Goal: Task Accomplishment & Management: Use online tool/utility

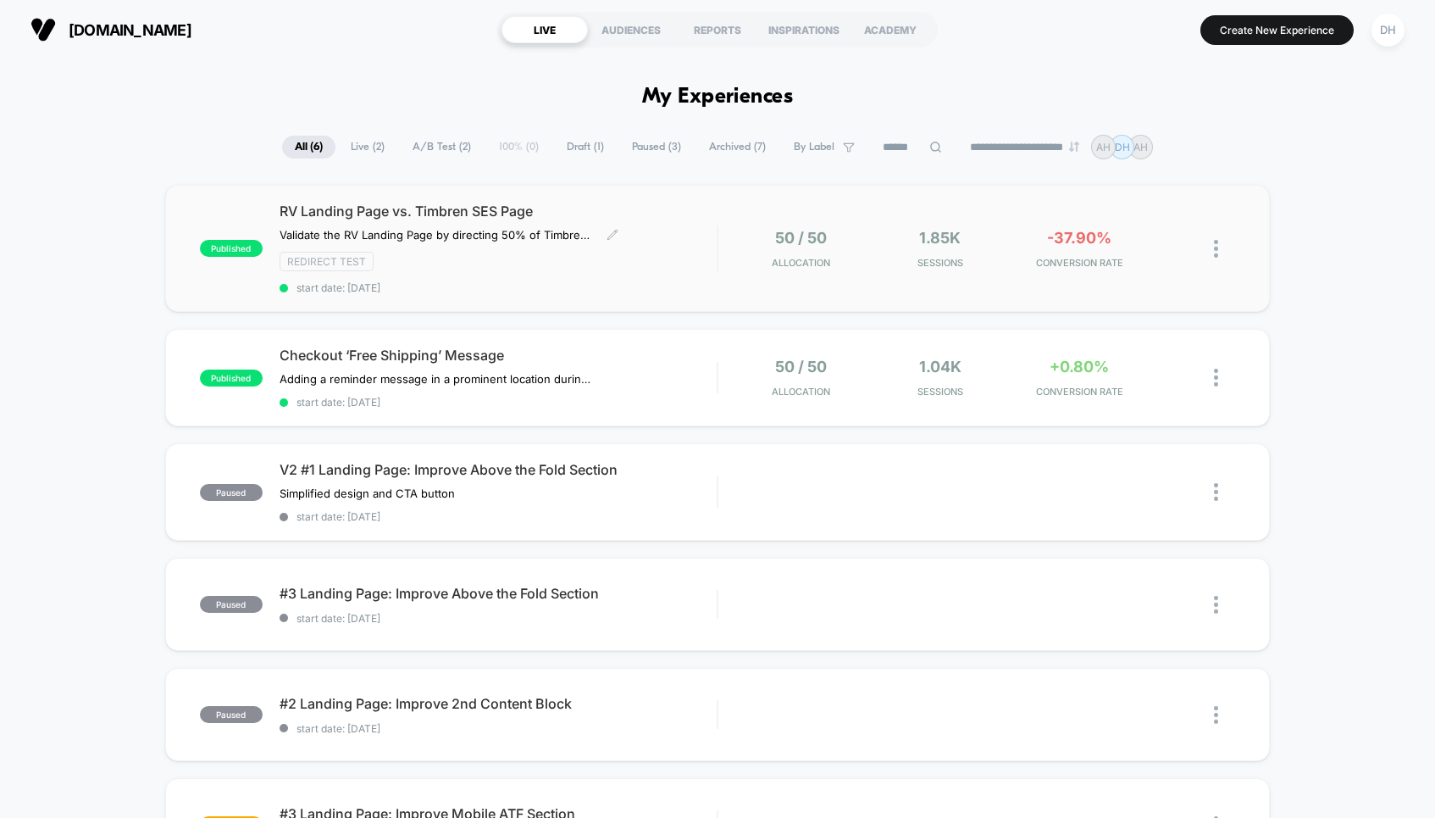
click at [663, 207] on span "RV Landing Page vs. Timbren SES Page" at bounding box center [498, 211] width 437 height 17
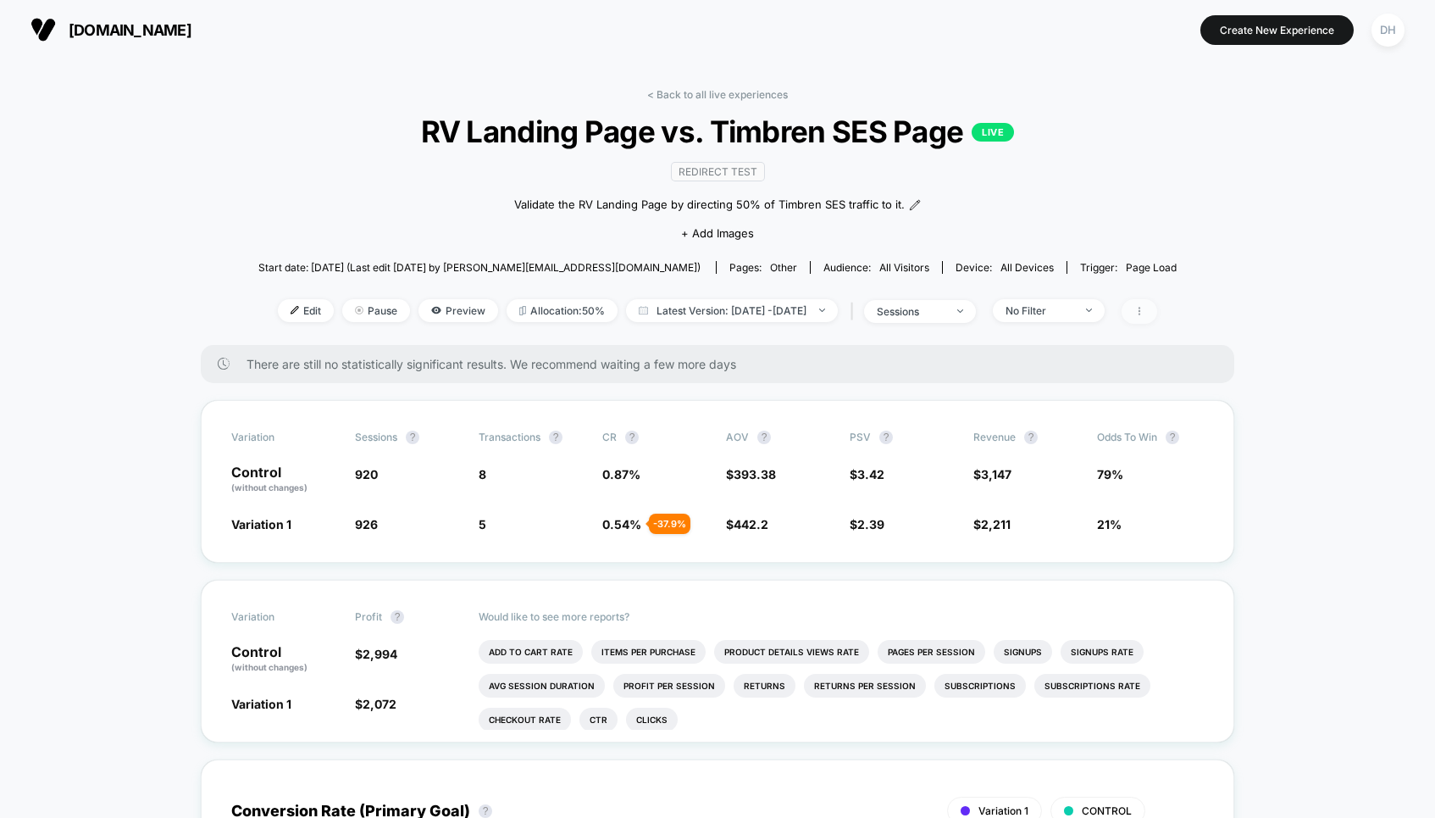
click at [1158, 302] on span at bounding box center [1140, 311] width 36 height 25
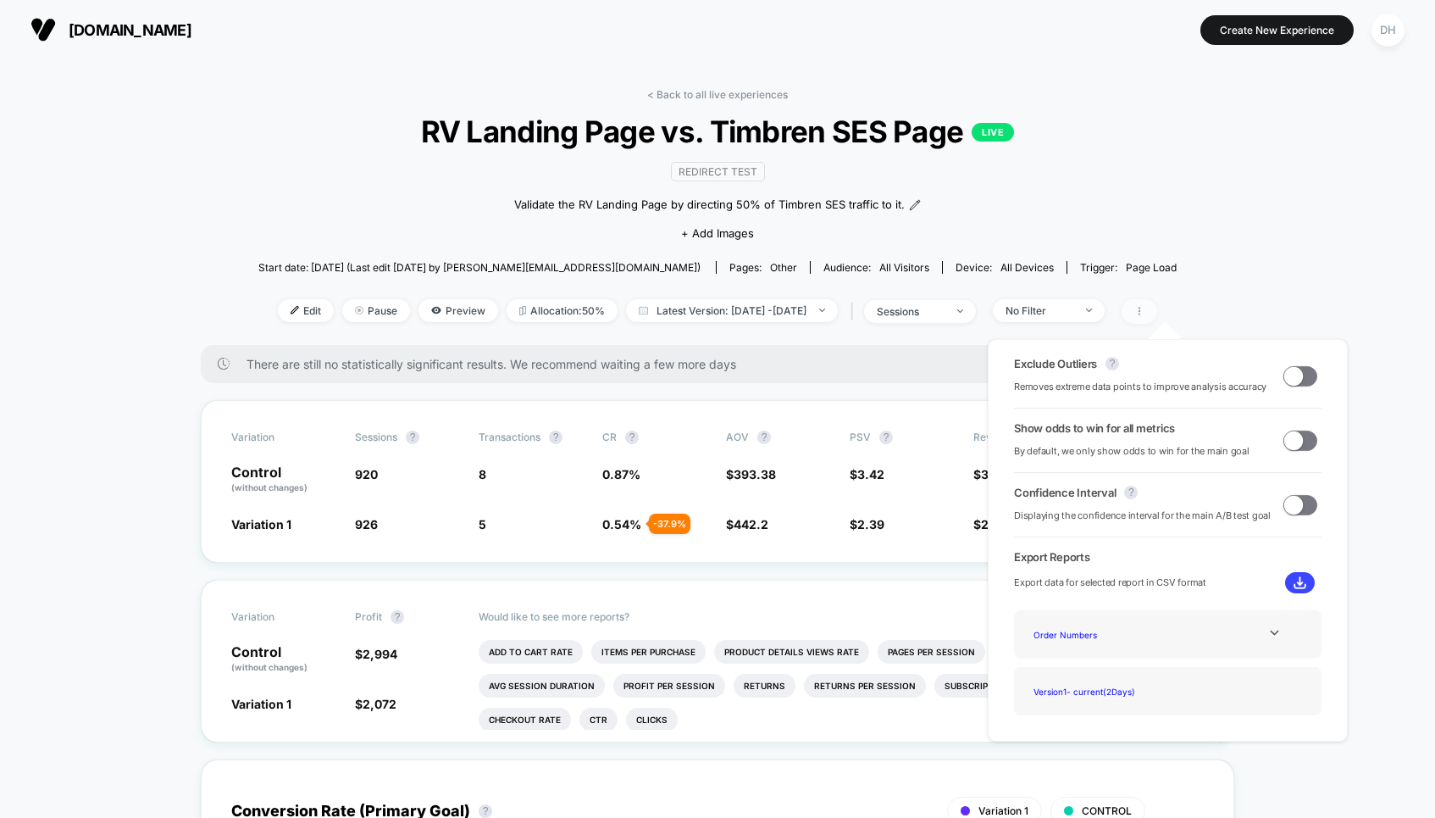
click at [1158, 302] on span at bounding box center [1140, 311] width 36 height 25
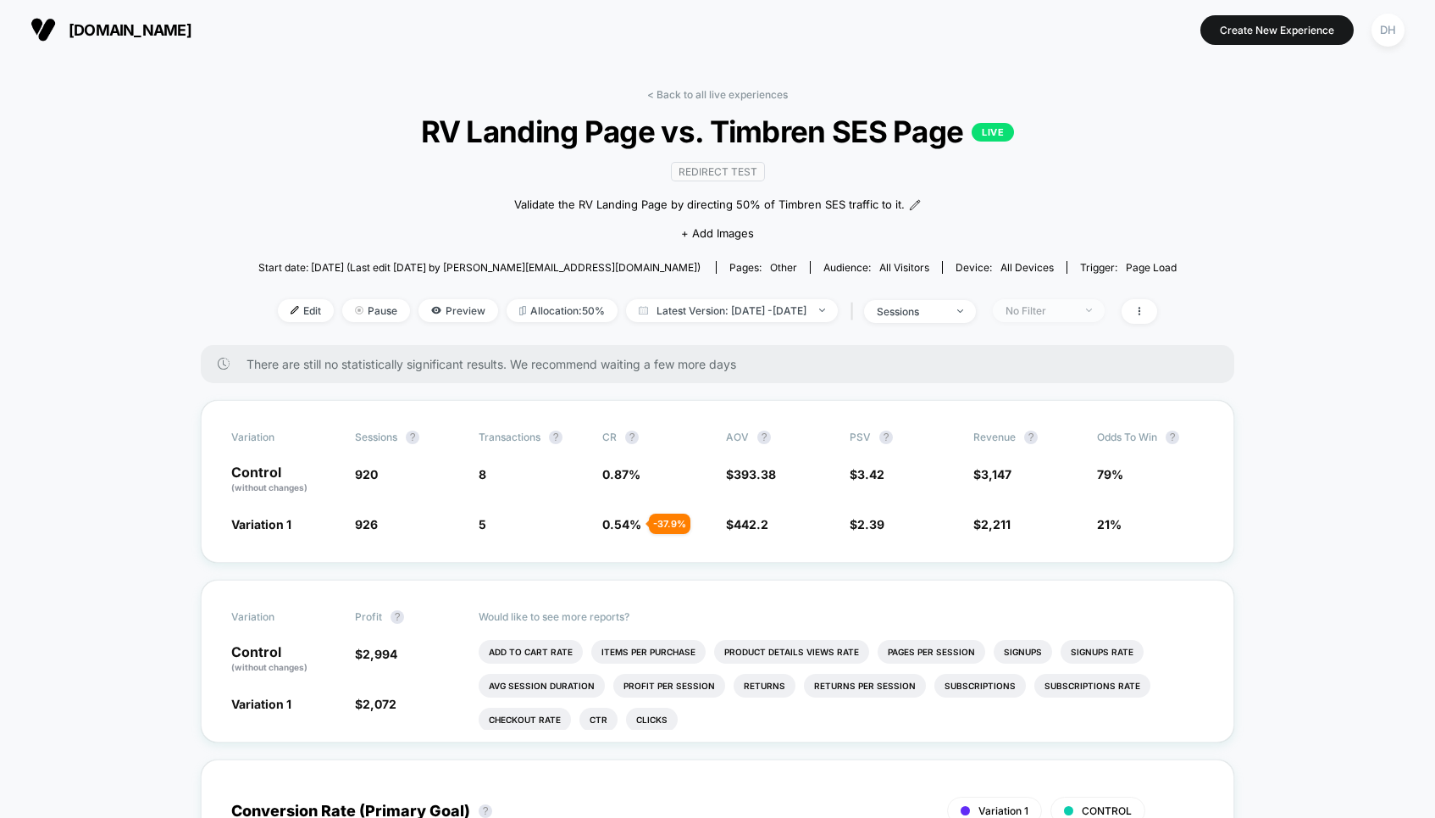
click at [1074, 304] on div "No Filter" at bounding box center [1040, 310] width 68 height 13
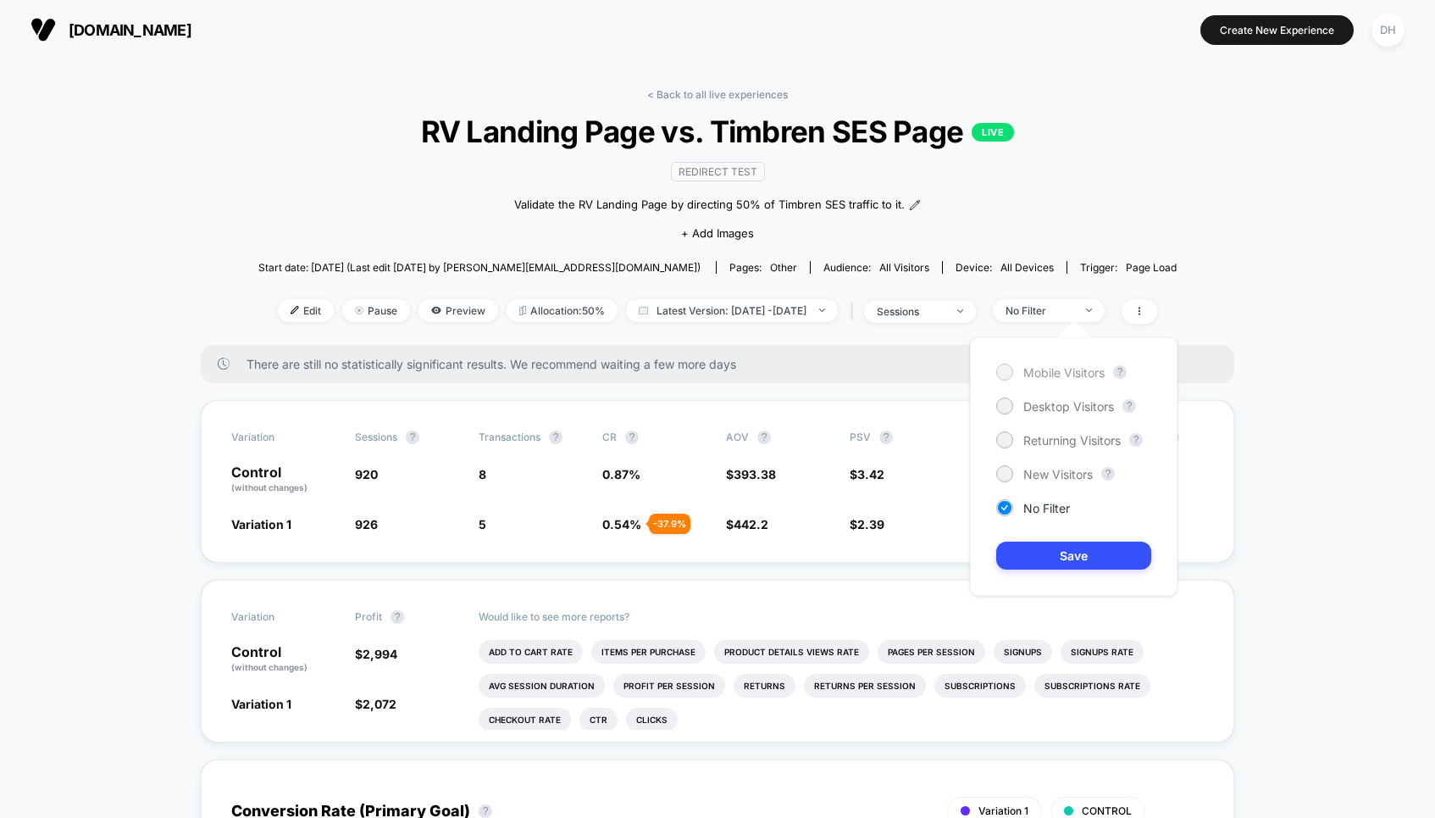
click at [1080, 372] on span "Mobile Visitors" at bounding box center [1064, 372] width 81 height 14
click at [1129, 561] on button "Save" at bounding box center [1074, 555] width 155 height 28
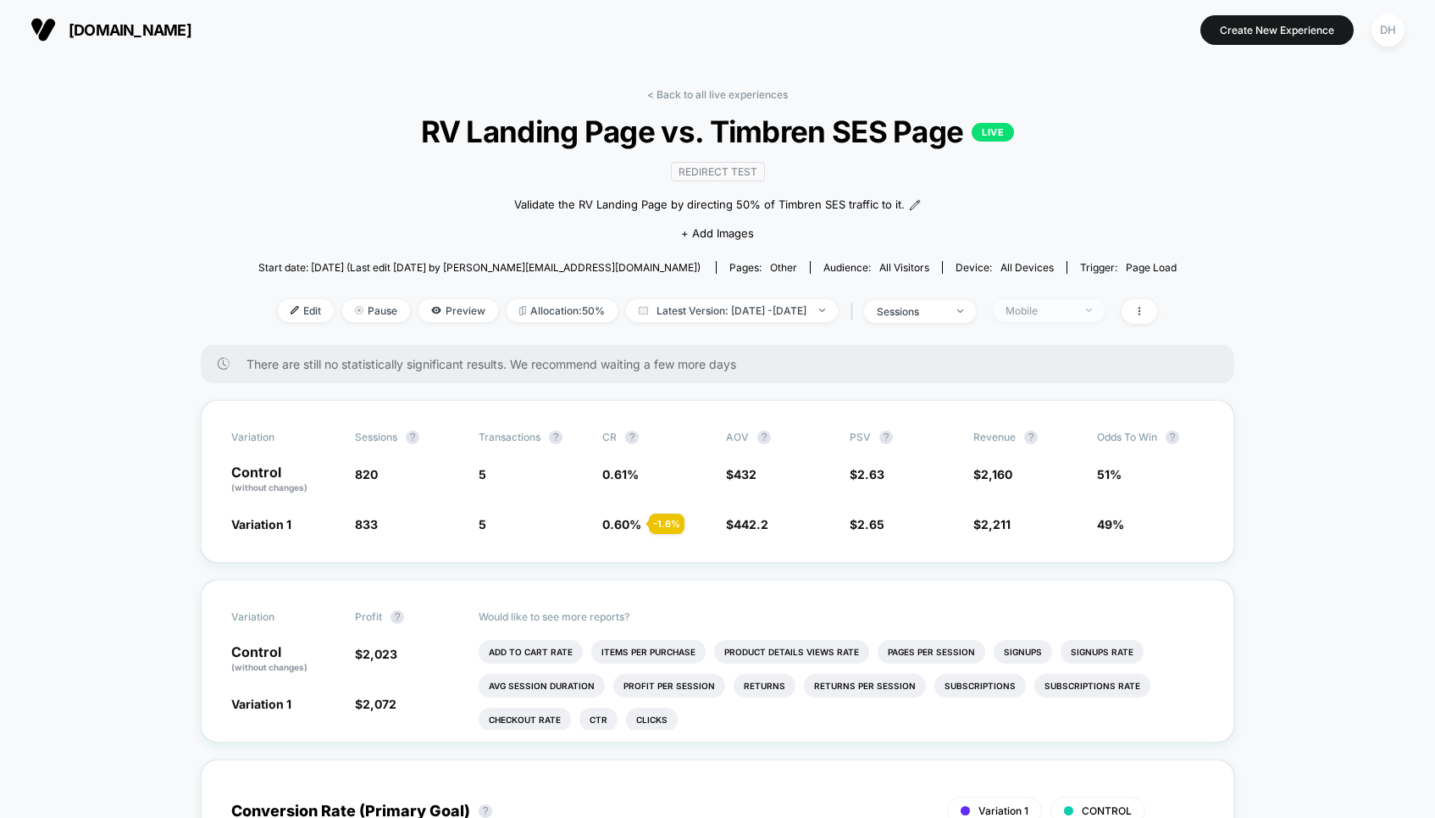
click at [1105, 301] on span "Mobile" at bounding box center [1049, 310] width 112 height 23
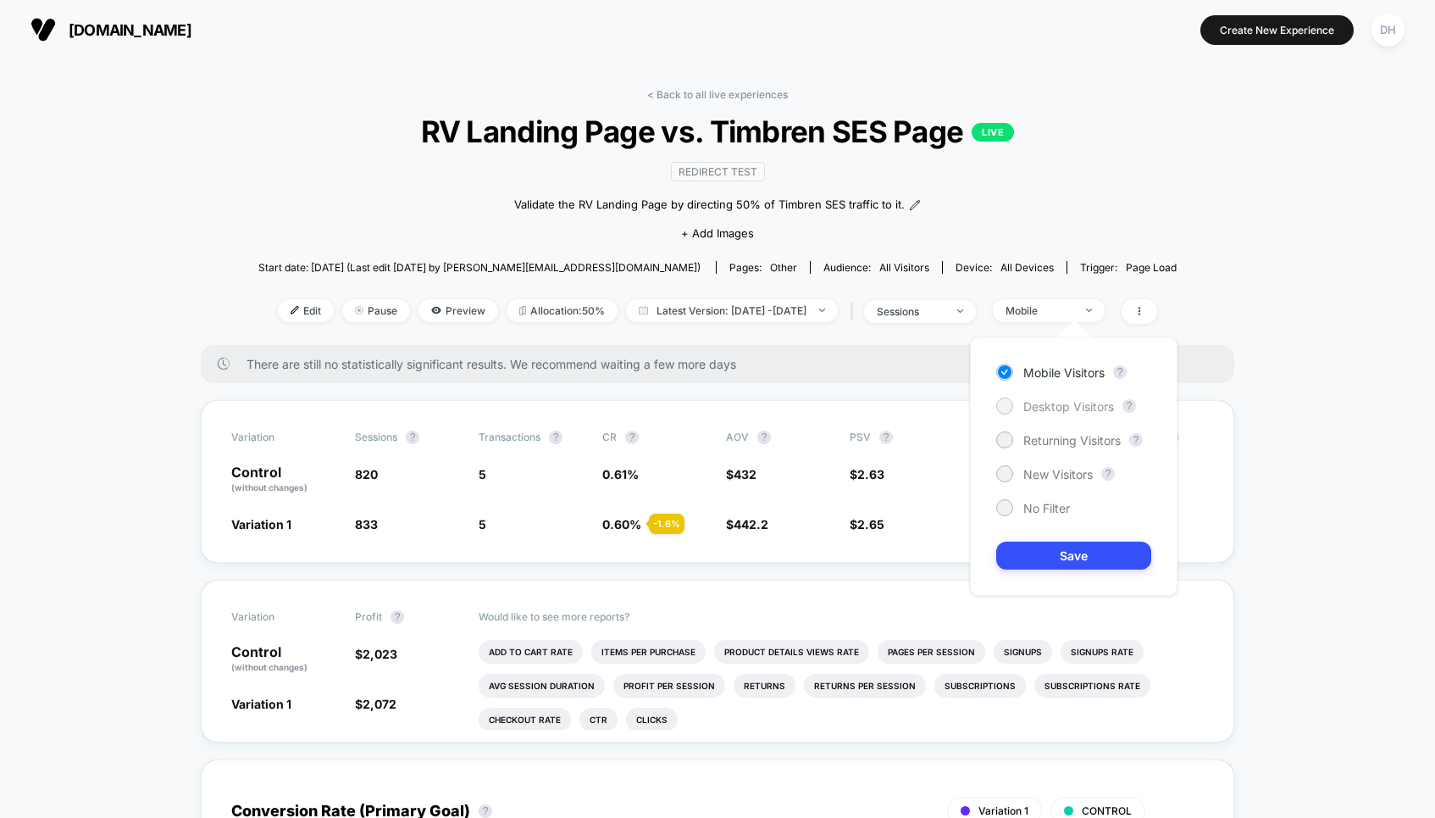
click at [1092, 405] on span "Desktop Visitors" at bounding box center [1069, 406] width 91 height 14
click at [1092, 555] on button "Save" at bounding box center [1074, 555] width 155 height 28
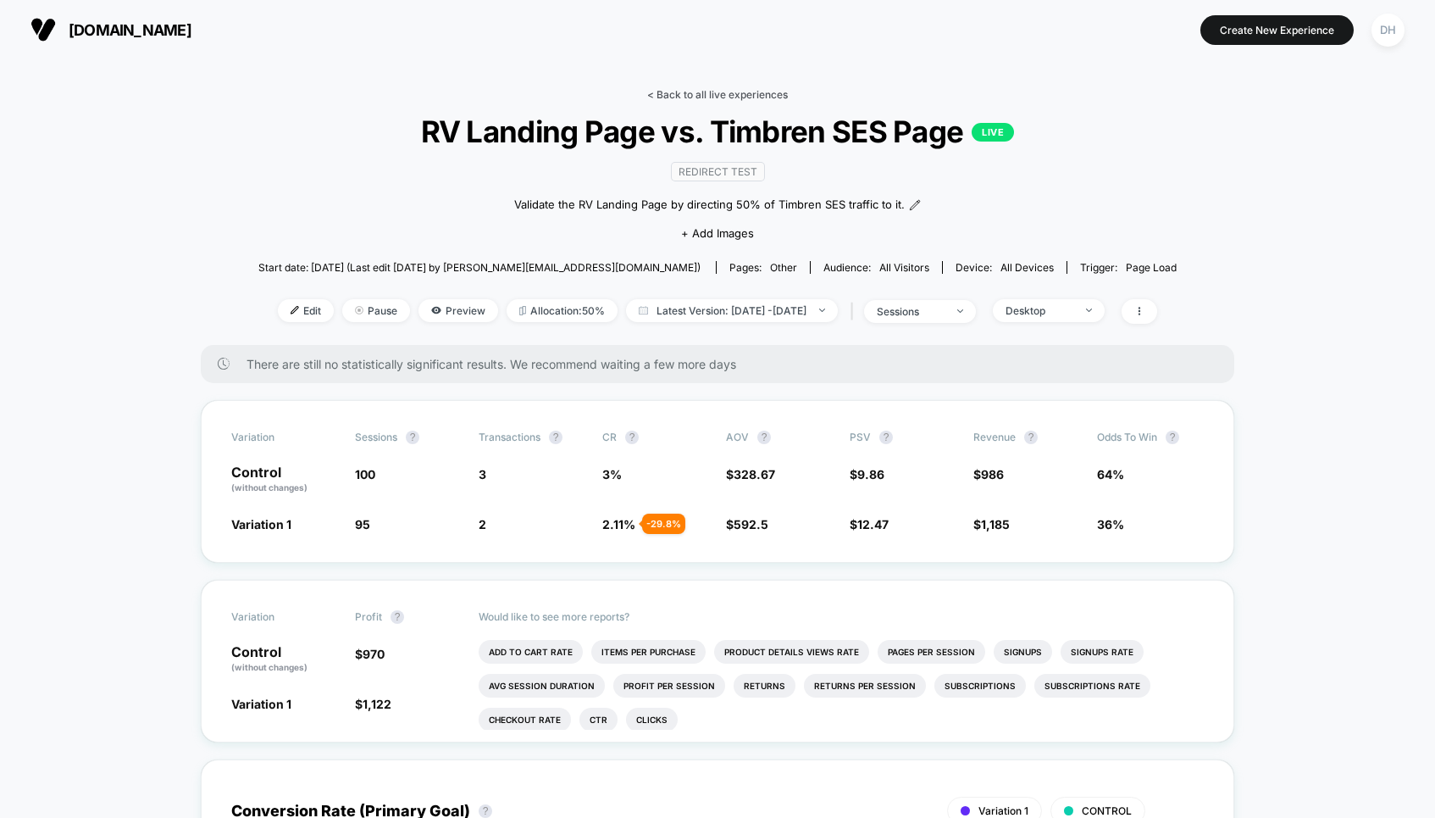
click at [746, 91] on link "< Back to all live experiences" at bounding box center [717, 94] width 141 height 13
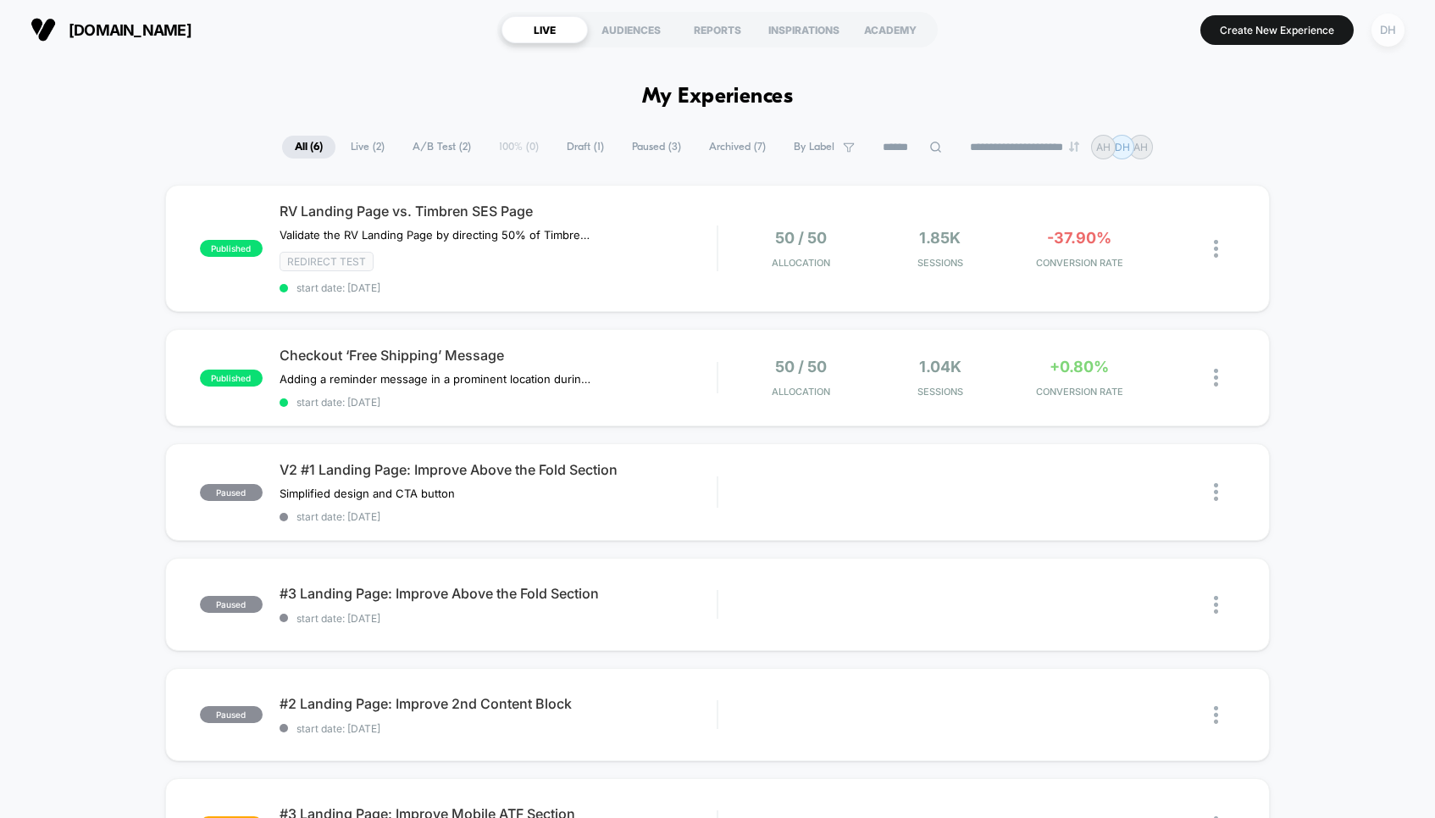
click at [1390, 27] on div "DH" at bounding box center [1388, 30] width 33 height 33
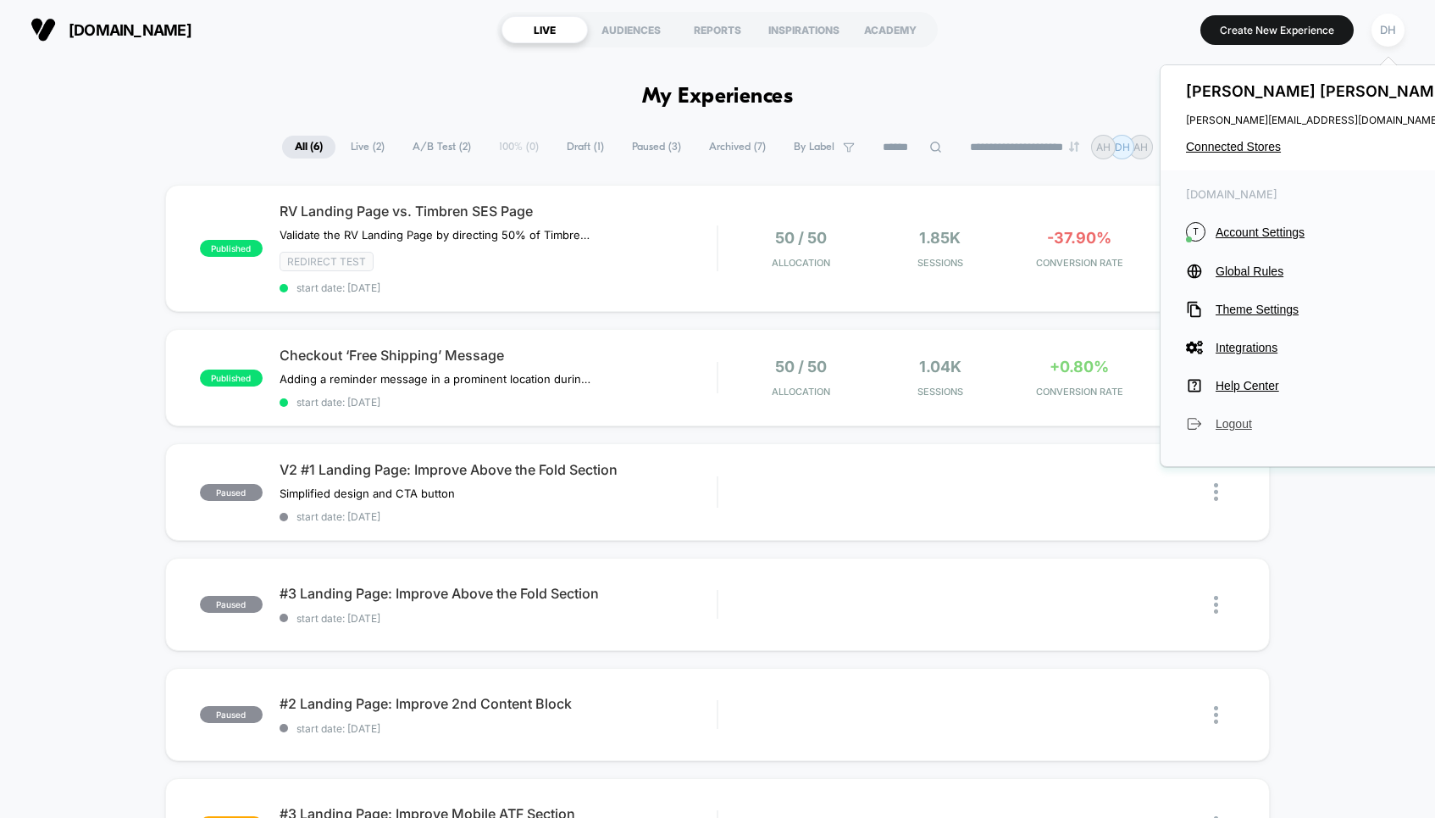
click at [1232, 428] on span "Logout" at bounding box center [1335, 424] width 238 height 14
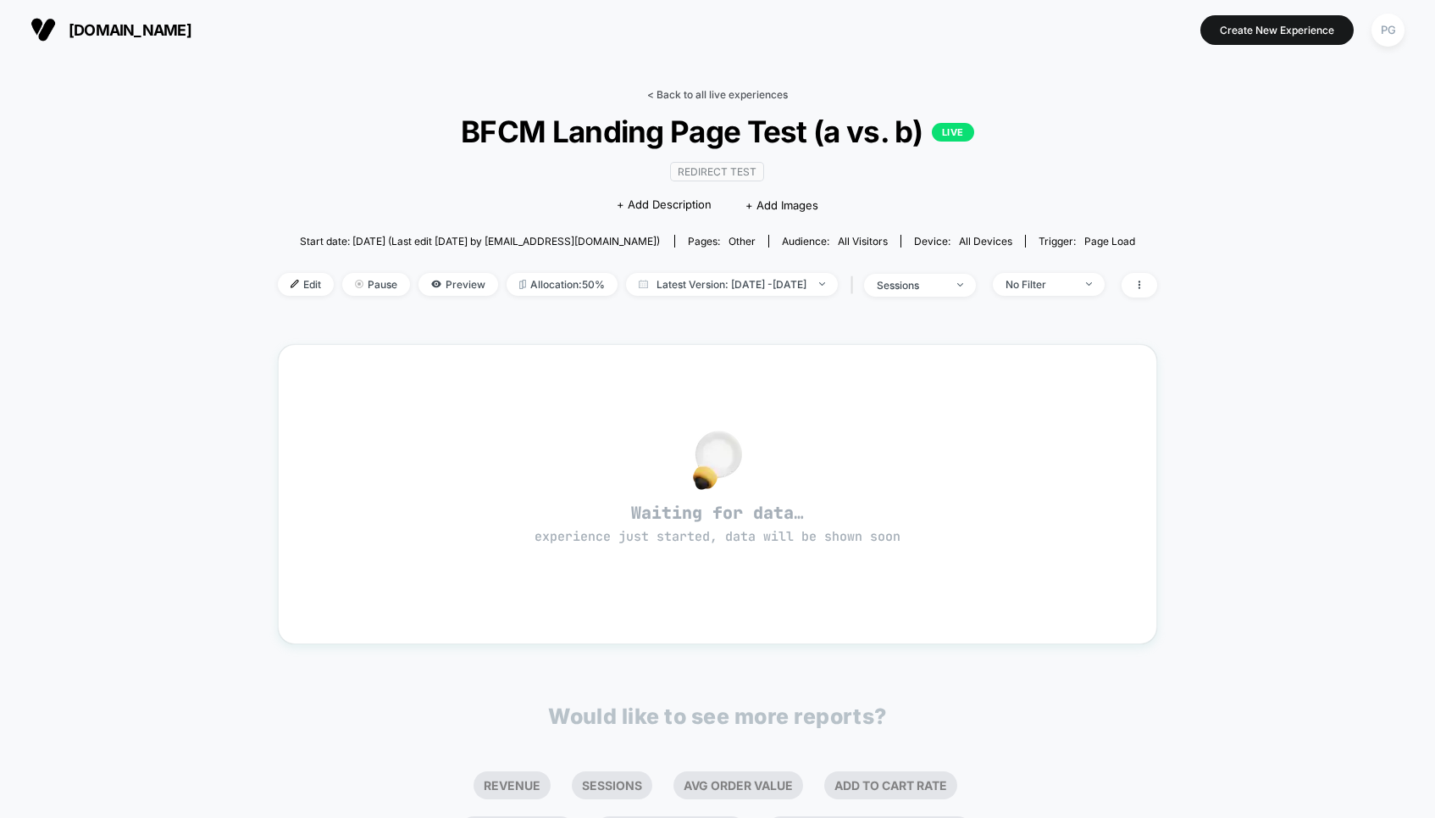
click at [774, 96] on link "< Back to all live experiences" at bounding box center [717, 94] width 141 height 13
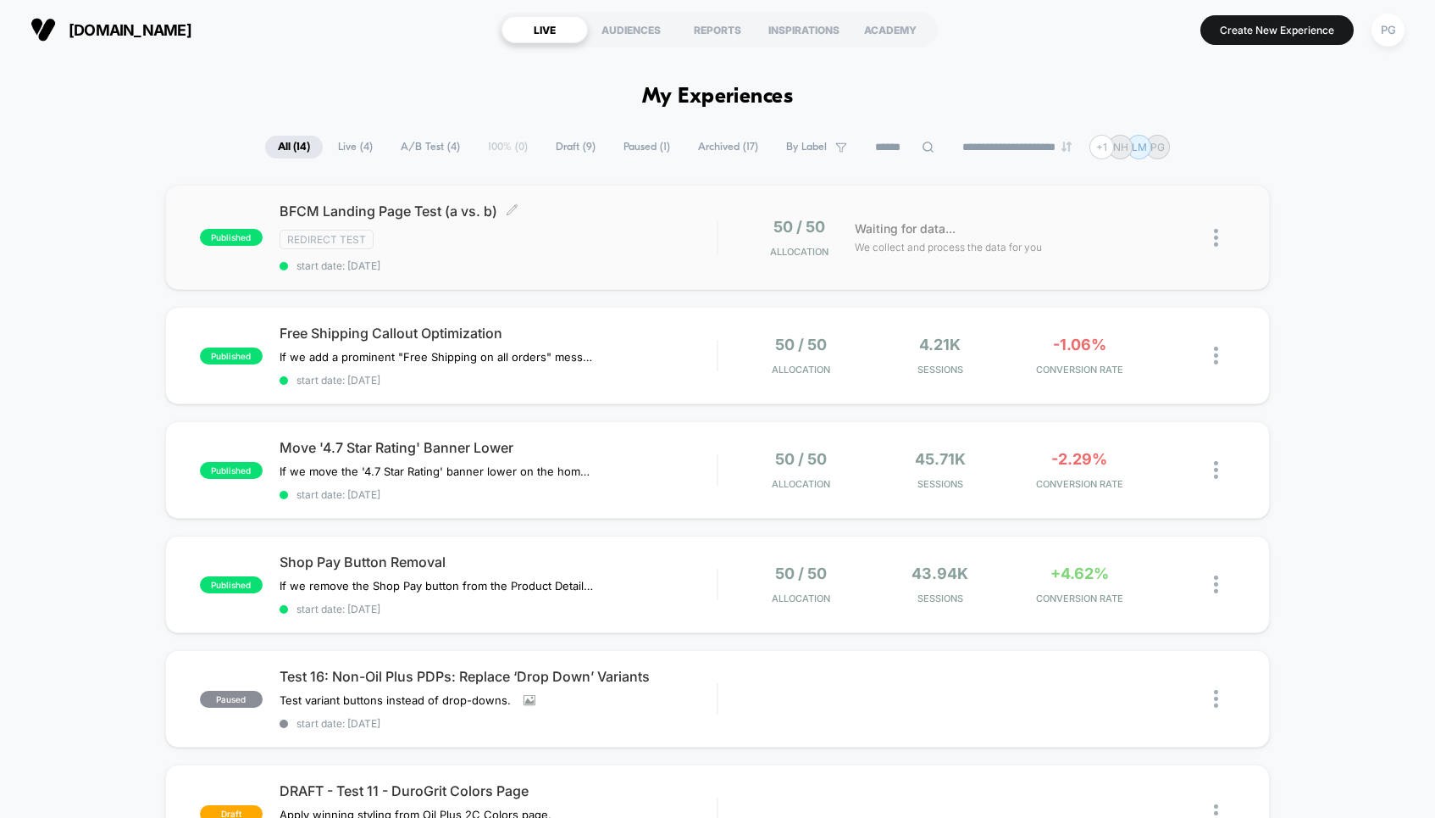
click at [424, 218] on span "BFCM Landing Page Test (a vs. b) Click to edit experience details" at bounding box center [498, 211] width 437 height 17
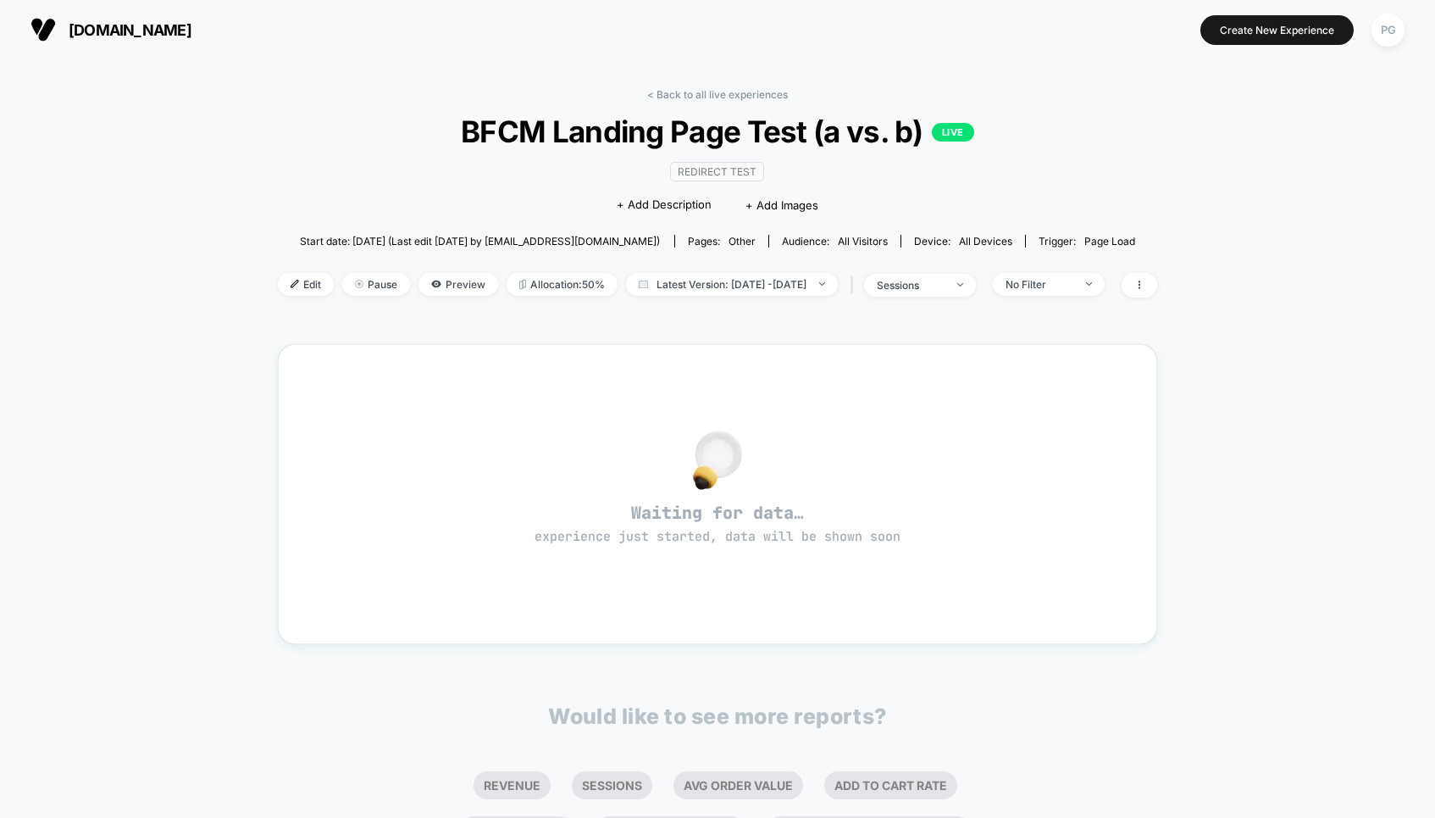
click at [704, 101] on div "< Back to all live experiences BFCM Landing Page Test (a vs. b) LIVE Redirect T…" at bounding box center [718, 203] width 880 height 230
click at [712, 95] on link "< Back to all live experiences" at bounding box center [717, 94] width 141 height 13
